Goal: Information Seeking & Learning: Learn about a topic

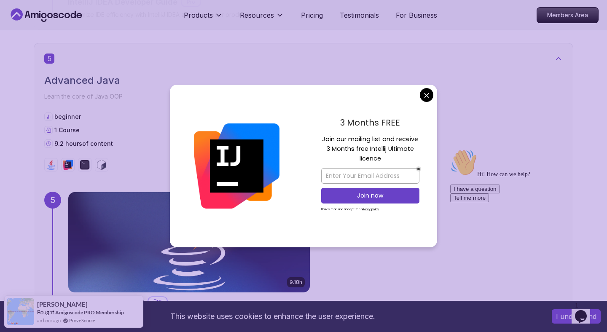
scroll to position [1791, 0]
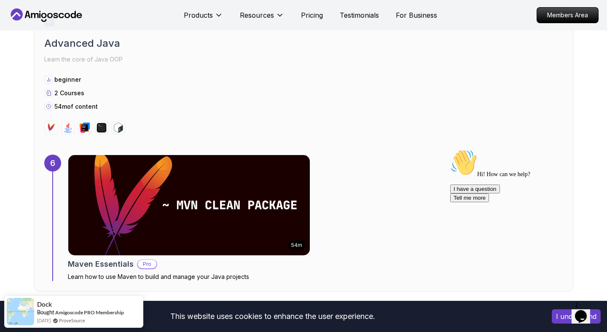
scroll to position [2110, 0]
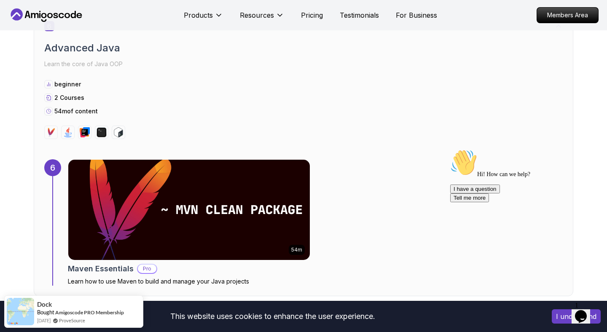
click at [248, 209] on img at bounding box center [189, 209] width 254 height 105
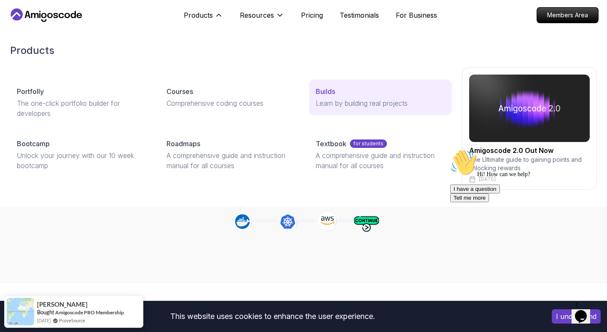
click at [316, 101] on p "Learn by building real projects" at bounding box center [379, 103] width 129 height 10
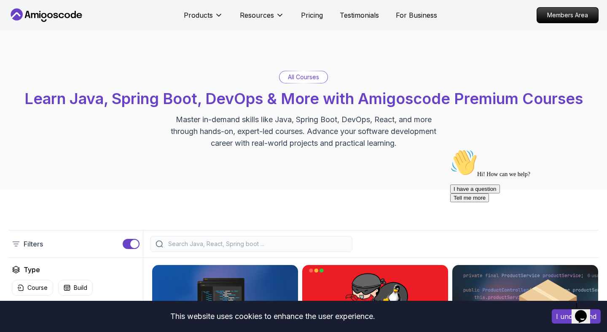
scroll to position [20, 0]
